Goal: Task Accomplishment & Management: Manage account settings

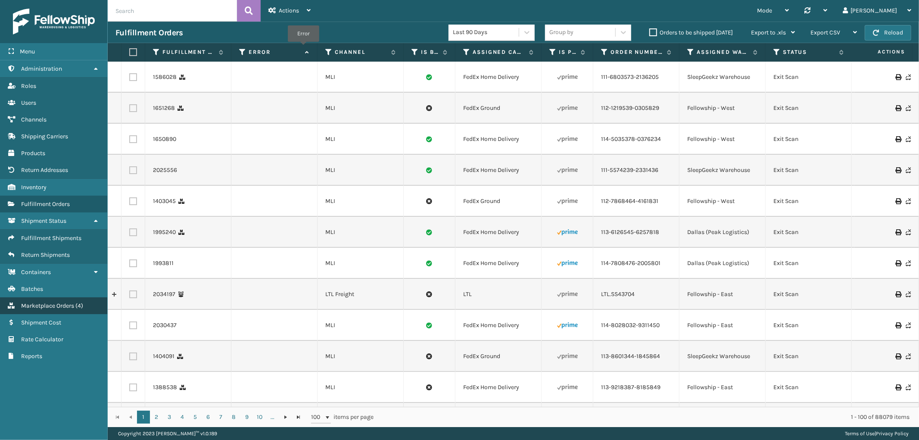
click at [68, 302] on span "Marketplace Orders" at bounding box center [47, 305] width 53 height 7
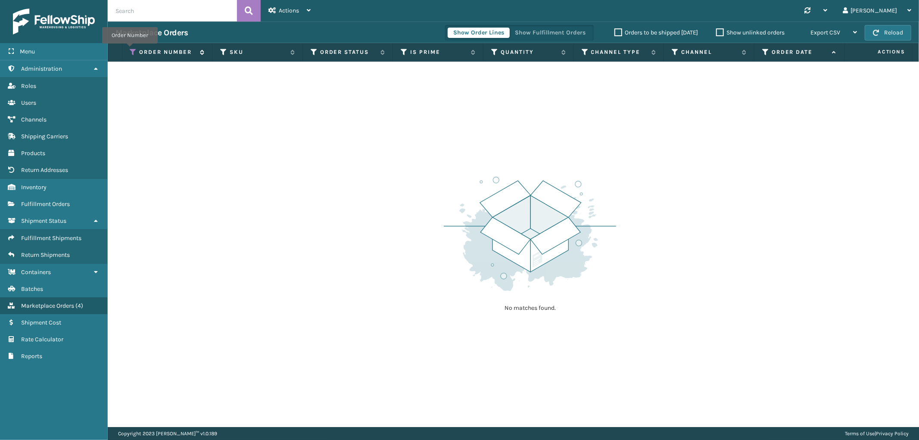
click at [130, 50] on icon at bounding box center [133, 52] width 7 height 8
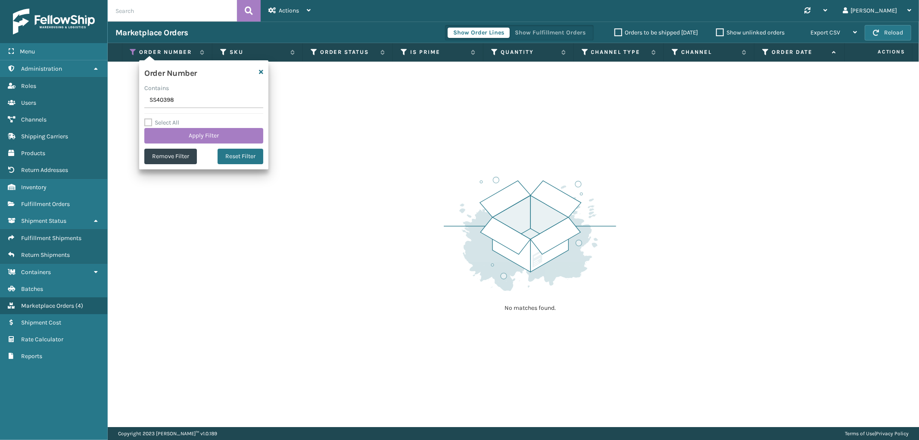
click at [161, 101] on input "SS40398" at bounding box center [203, 101] width 119 height 16
type input "SS44663"
click at [171, 137] on button "Apply Filter" at bounding box center [203, 136] width 119 height 16
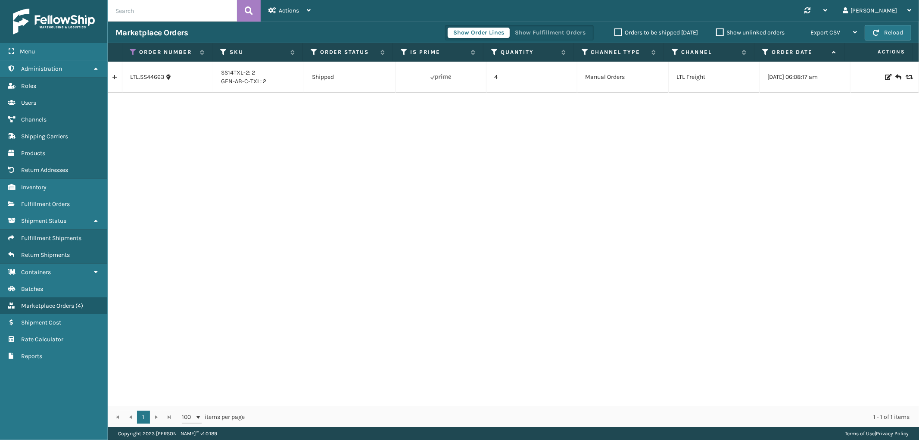
click at [113, 80] on link at bounding box center [115, 77] width 14 height 14
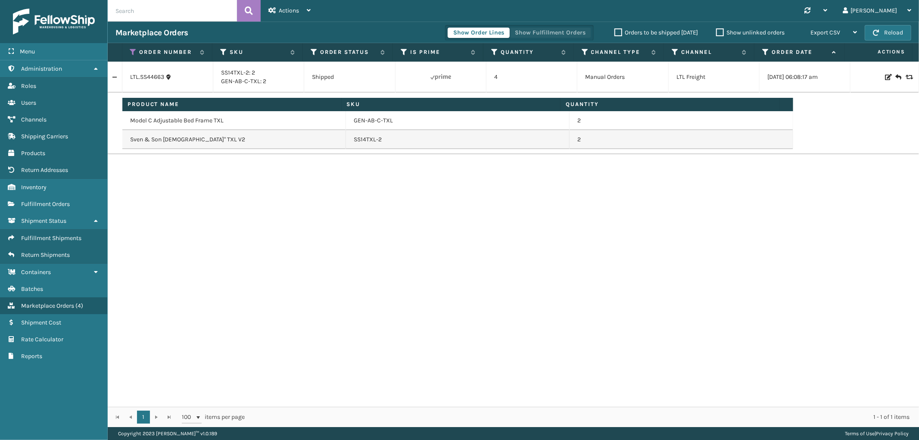
click at [551, 29] on button "Show Fulfillment Orders" at bounding box center [550, 33] width 82 height 10
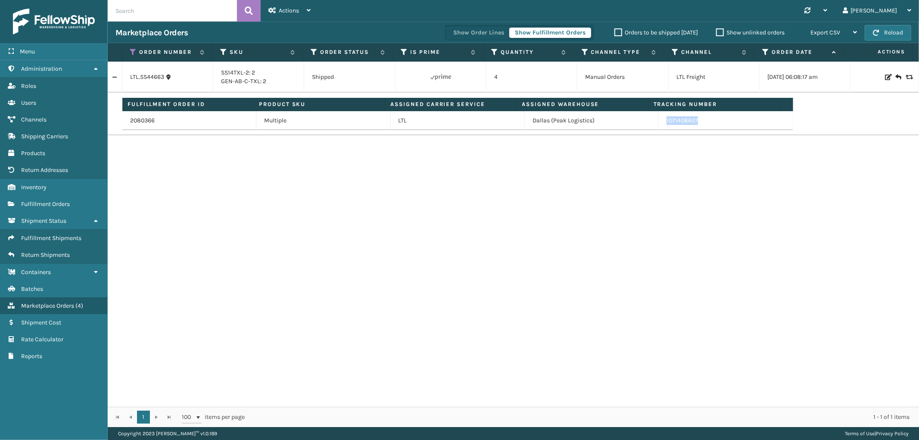
drag, startPoint x: 697, startPoint y: 124, endPoint x: 659, endPoint y: 127, distance: 38.0
click at [659, 127] on td "1071408627" at bounding box center [726, 120] width 134 height 19
copy td "1071408627"
click at [141, 122] on link "2080366" at bounding box center [142, 120] width 25 height 9
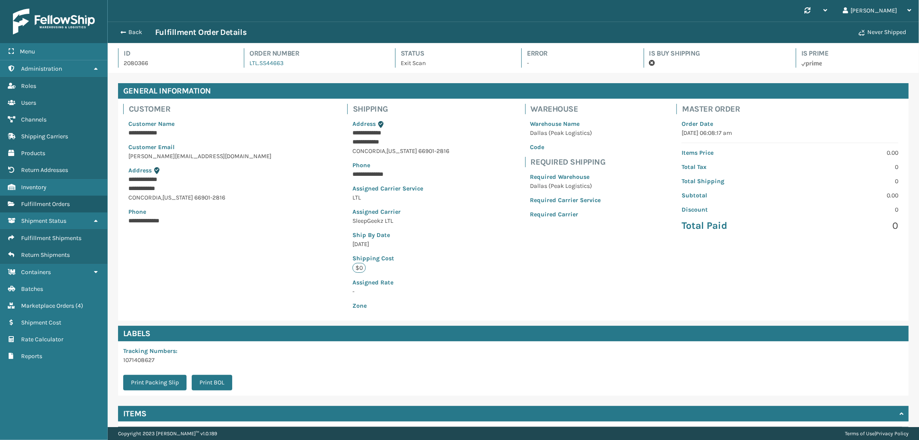
scroll to position [87, 0]
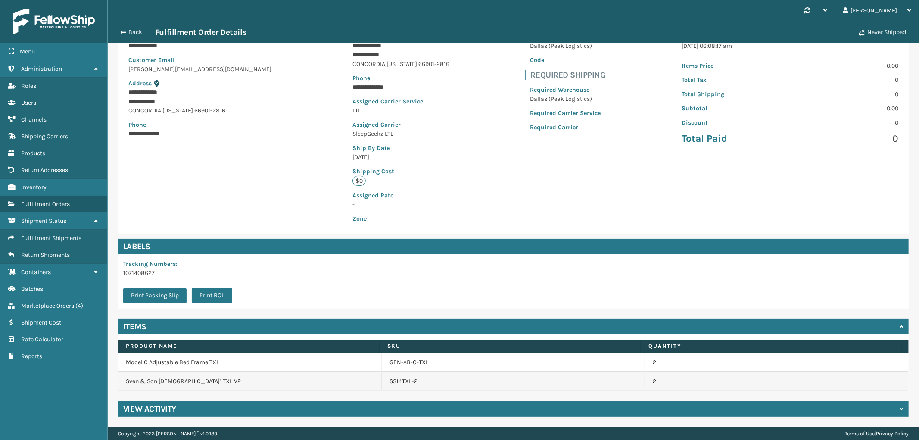
click at [362, 416] on div "View Activity" at bounding box center [513, 409] width 791 height 16
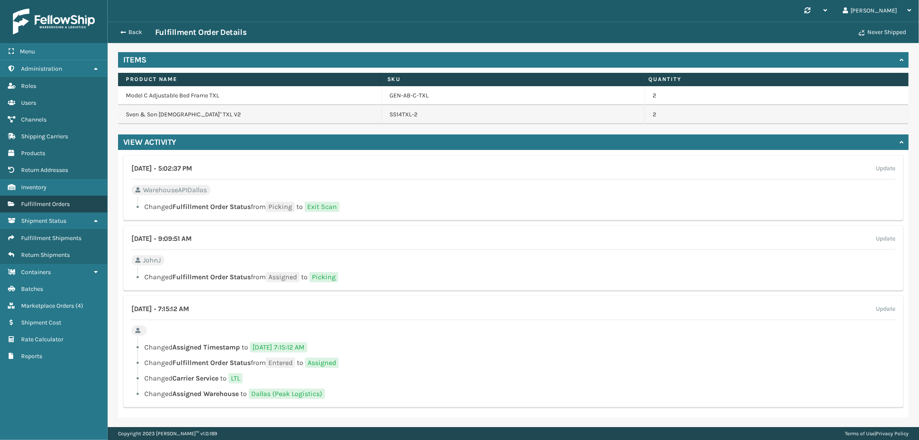
click at [72, 202] on link "Fulfillment Orders" at bounding box center [53, 204] width 107 height 17
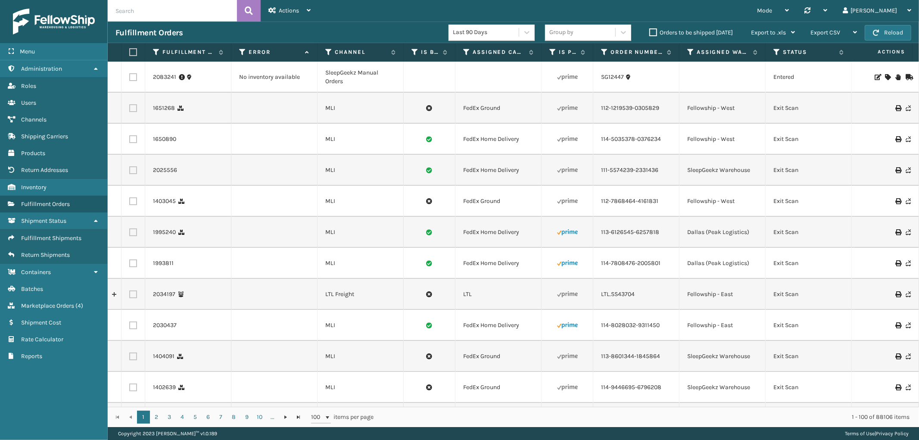
scroll to position [0, 704]
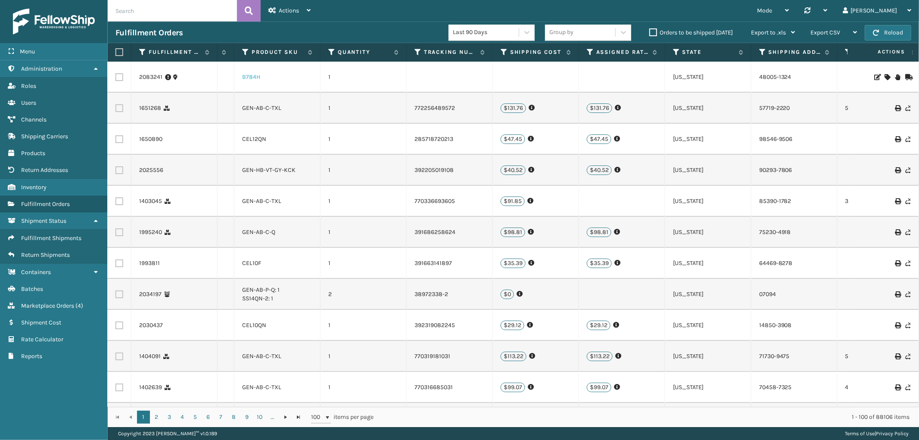
click at [252, 79] on link "B784H" at bounding box center [251, 76] width 18 height 7
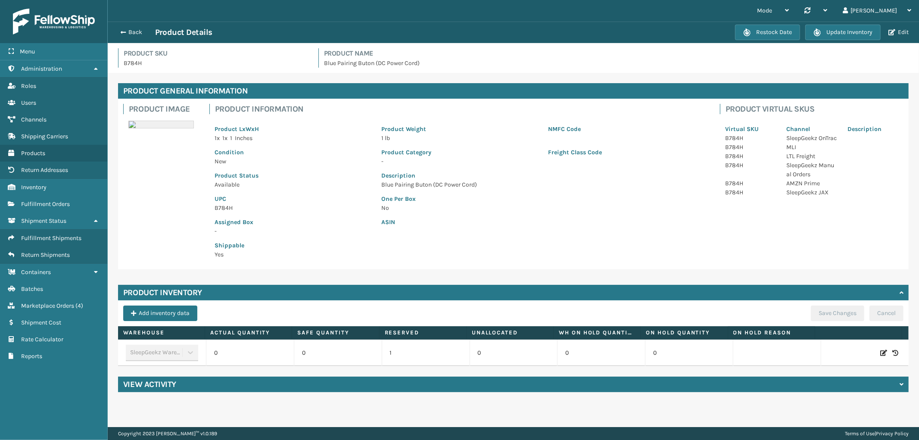
click at [880, 349] on icon at bounding box center [883, 353] width 7 height 9
click at [278, 356] on span "Increase value" at bounding box center [280, 354] width 7 height 7
type input "3"
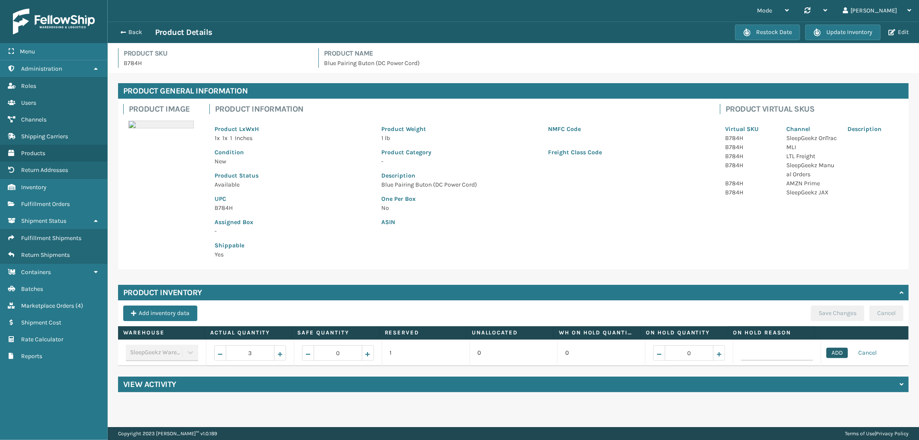
click at [834, 352] on button "ADD" at bounding box center [837, 353] width 22 height 10
click at [834, 316] on button "Save Changes" at bounding box center [837, 313] width 53 height 16
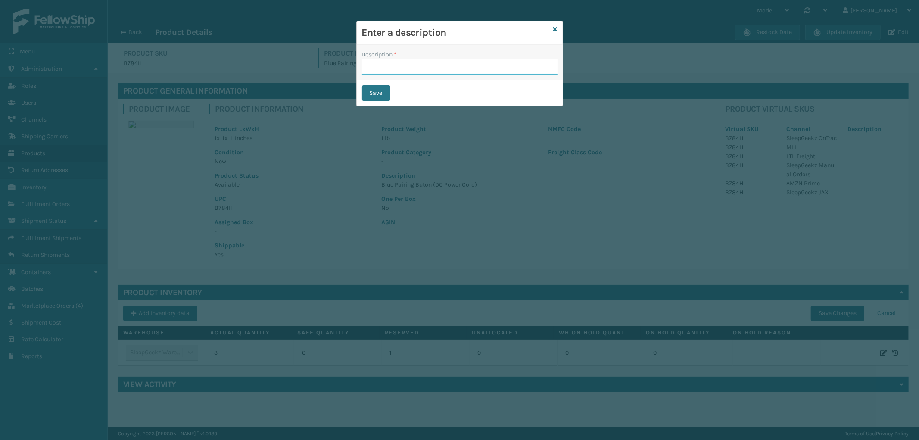
click at [426, 65] on input "Description *" at bounding box center [460, 67] width 196 height 16
type input "from inventory"
click at [377, 87] on button "Save" at bounding box center [376, 93] width 28 height 16
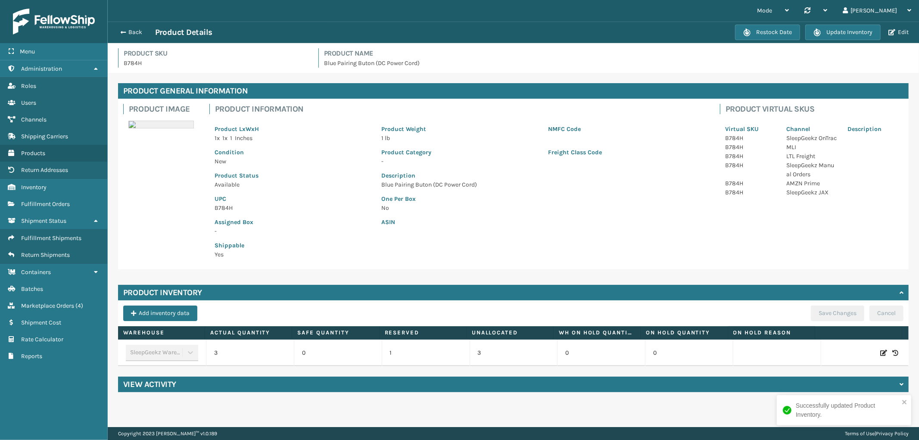
click at [131, 36] on div "Back Product Details" at bounding box center [425, 32] width 620 height 10
click at [130, 31] on button "Back" at bounding box center [135, 32] width 40 height 8
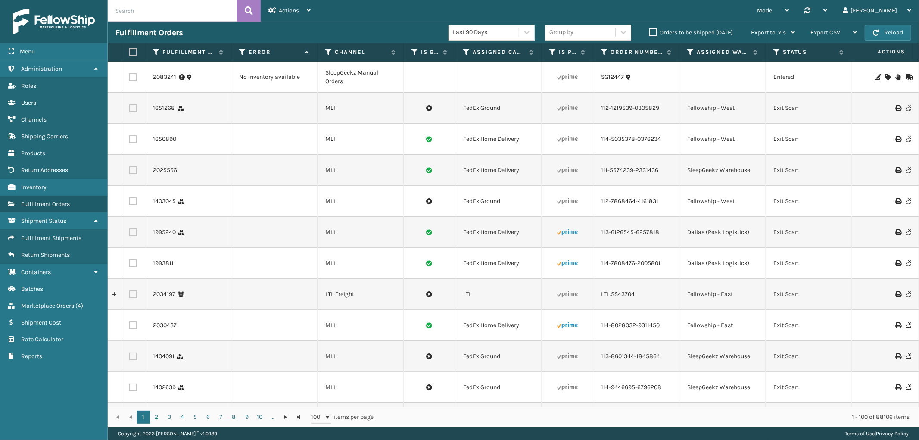
click at [884, 78] on div at bounding box center [886, 77] width 49 height 6
click at [885, 78] on icon at bounding box center [887, 77] width 5 height 6
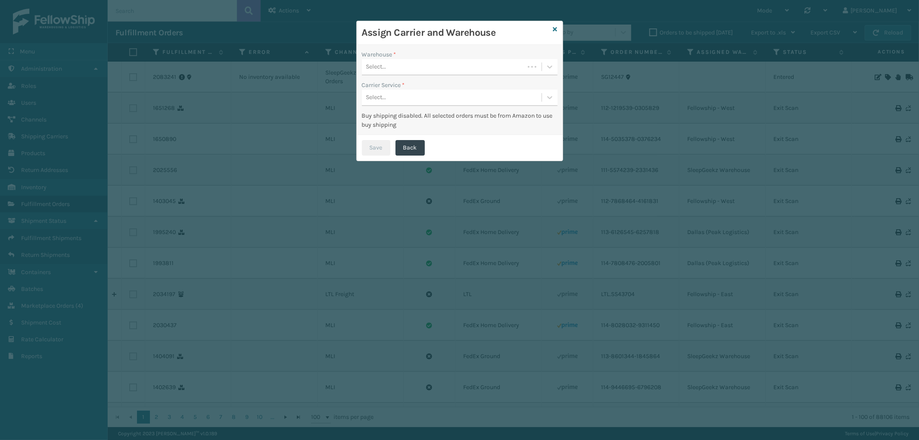
click at [407, 64] on div "Select..." at bounding box center [443, 67] width 162 height 14
click at [406, 90] on div "SleepGeekz Warehouse" at bounding box center [460, 89] width 196 height 16
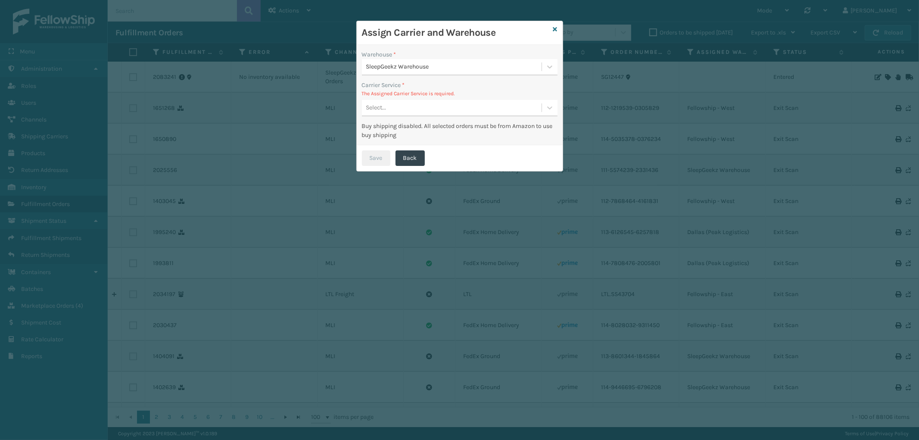
click at [419, 110] on div "Select..." at bounding box center [452, 108] width 180 height 14
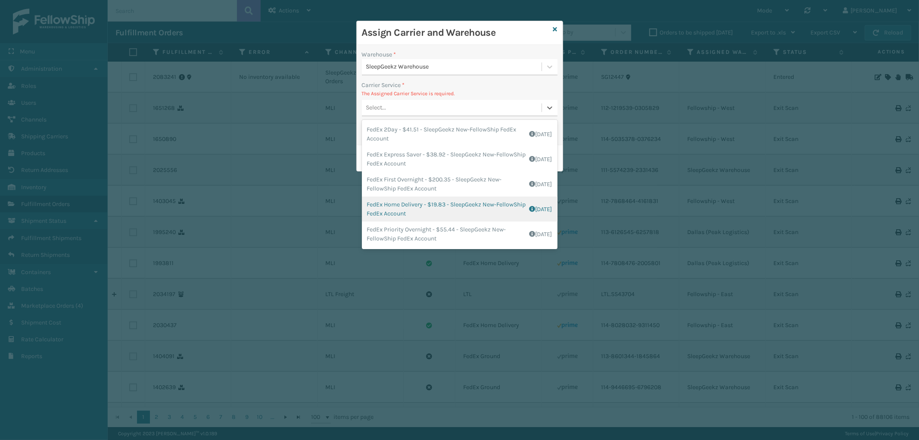
scroll to position [78, 0]
click at [458, 206] on div "UPS Ground - $15.87 - SleepGeekz-UPS Shipping Cost $15.87 Surplus Cost $0 Total…" at bounding box center [460, 208] width 196 height 16
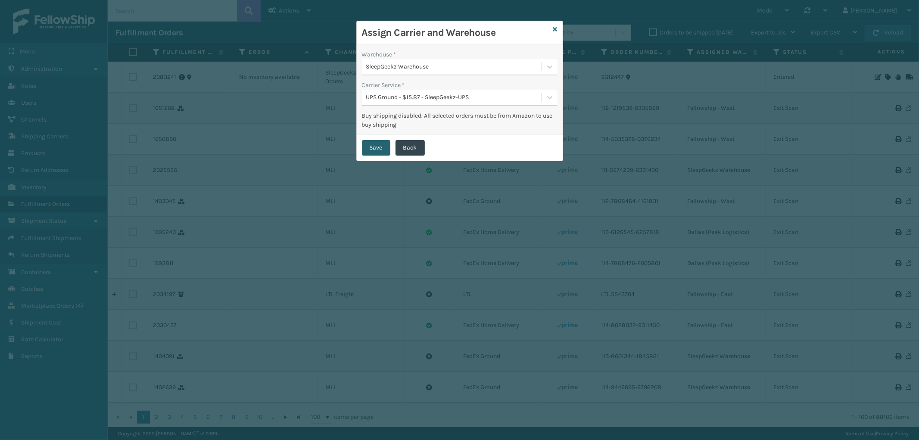
click at [373, 147] on button "Save" at bounding box center [376, 148] width 28 height 16
